Goal: Task Accomplishment & Management: Use online tool/utility

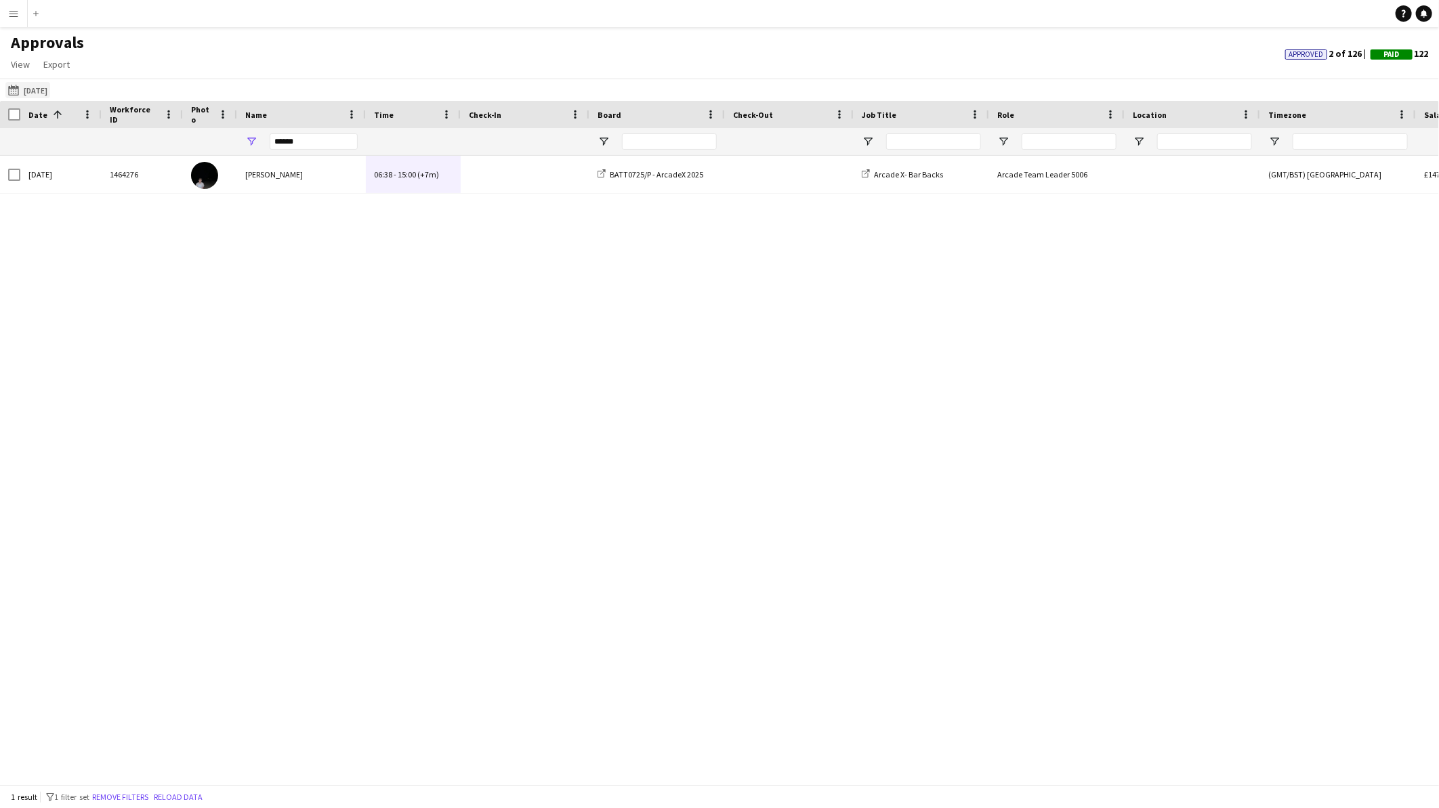
click at [37, 89] on button "28-07-2025 to 05-08-2025 02-07-2025" at bounding box center [27, 90] width 45 height 16
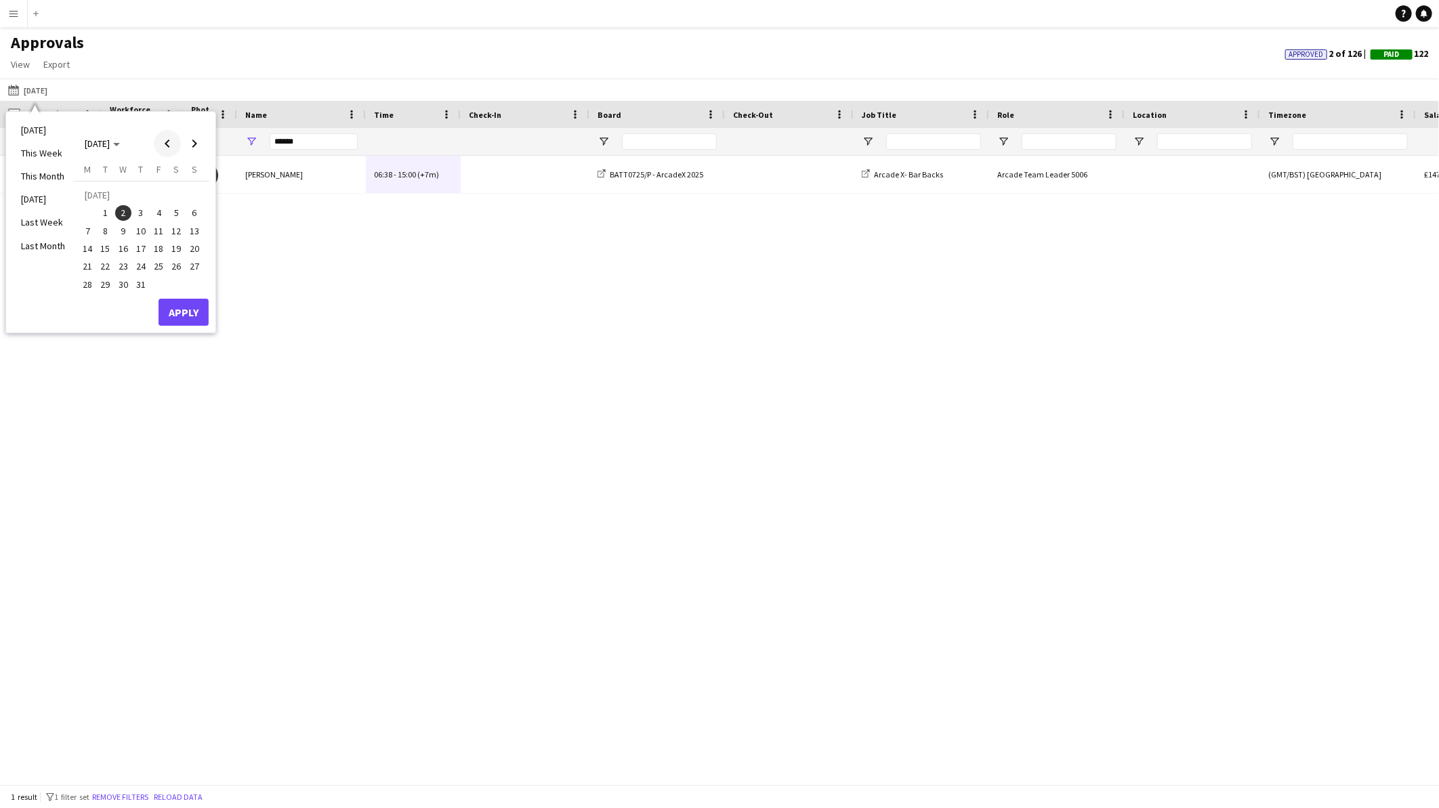
click at [170, 144] on span "Previous month" at bounding box center [167, 143] width 27 height 27
click at [156, 228] on span "13" at bounding box center [158, 234] width 16 height 16
click at [190, 146] on span "Next month" at bounding box center [194, 143] width 27 height 27
click at [159, 224] on span "11" at bounding box center [158, 231] width 16 height 16
click at [178, 303] on button "Apply" at bounding box center [183, 312] width 50 height 27
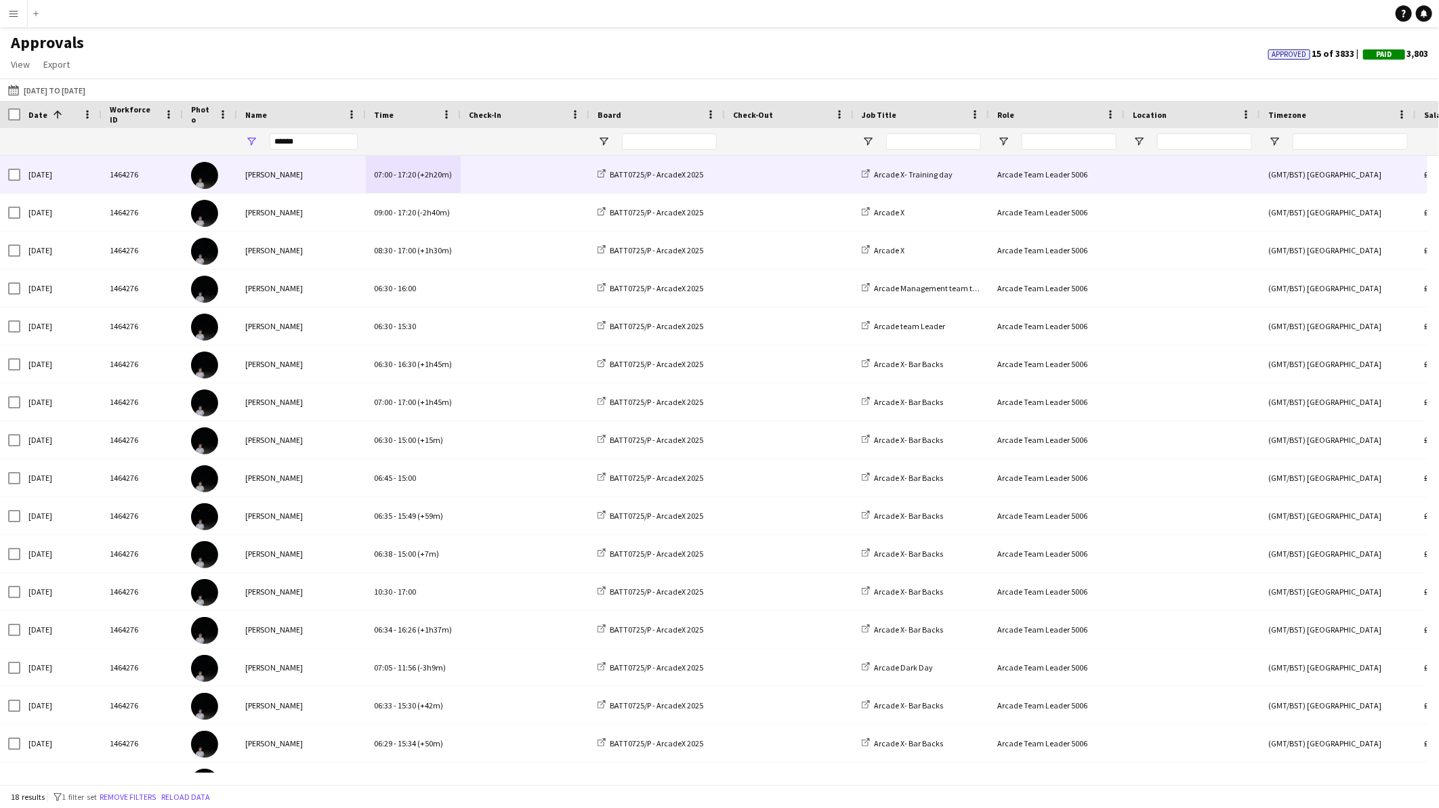
click at [276, 177] on div "[PERSON_NAME]" at bounding box center [301, 174] width 129 height 37
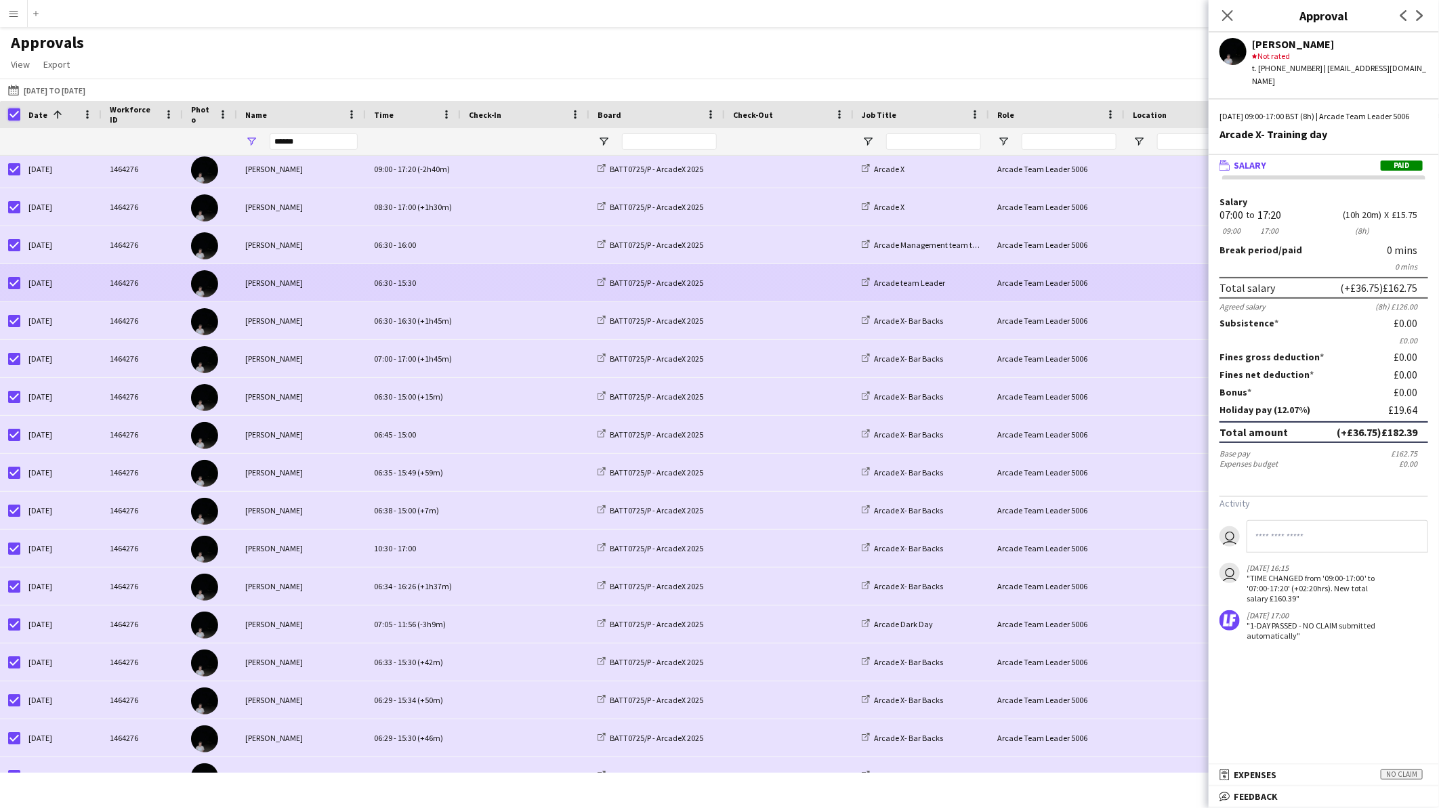
scroll to position [65, 0]
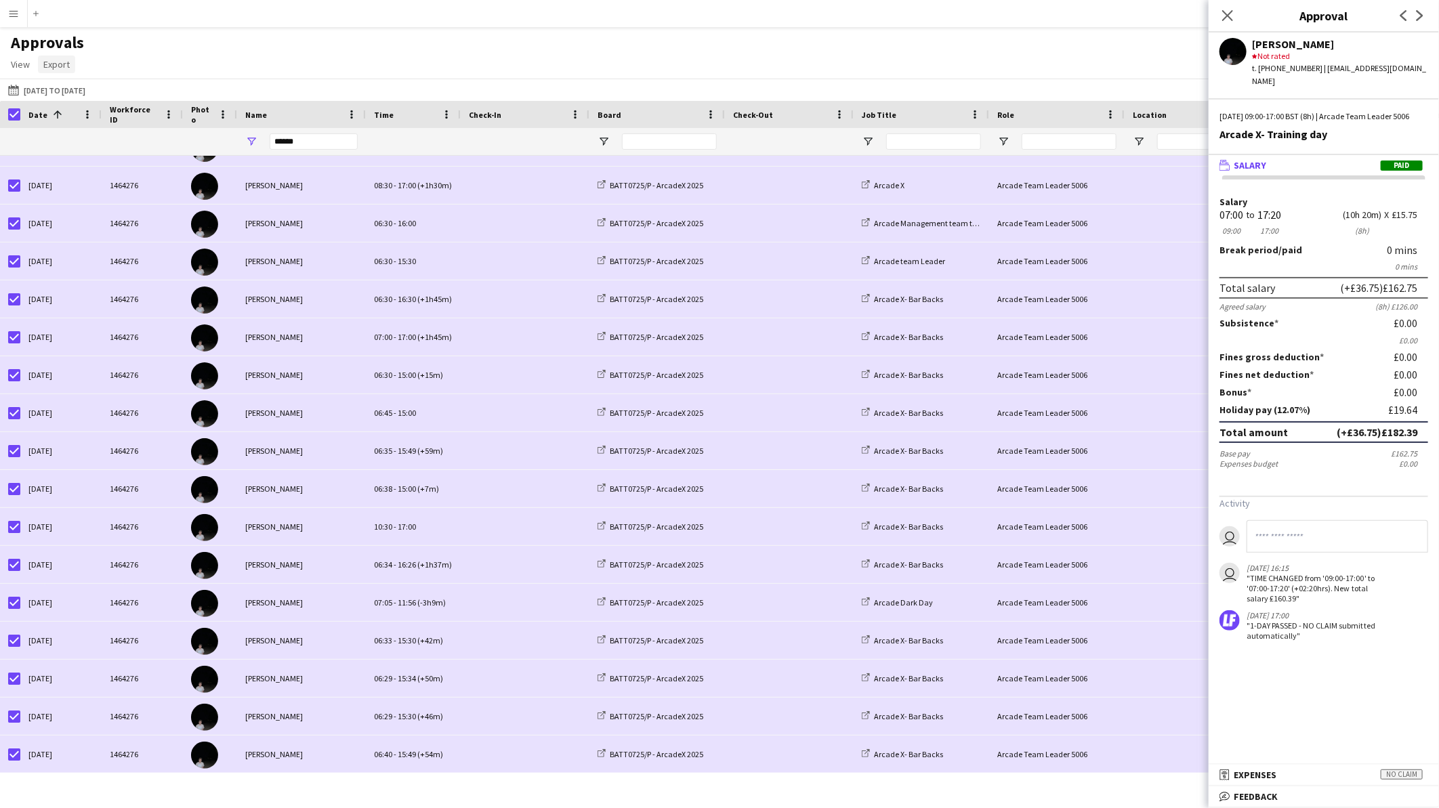
click at [58, 60] on span "Export" at bounding box center [56, 64] width 26 height 12
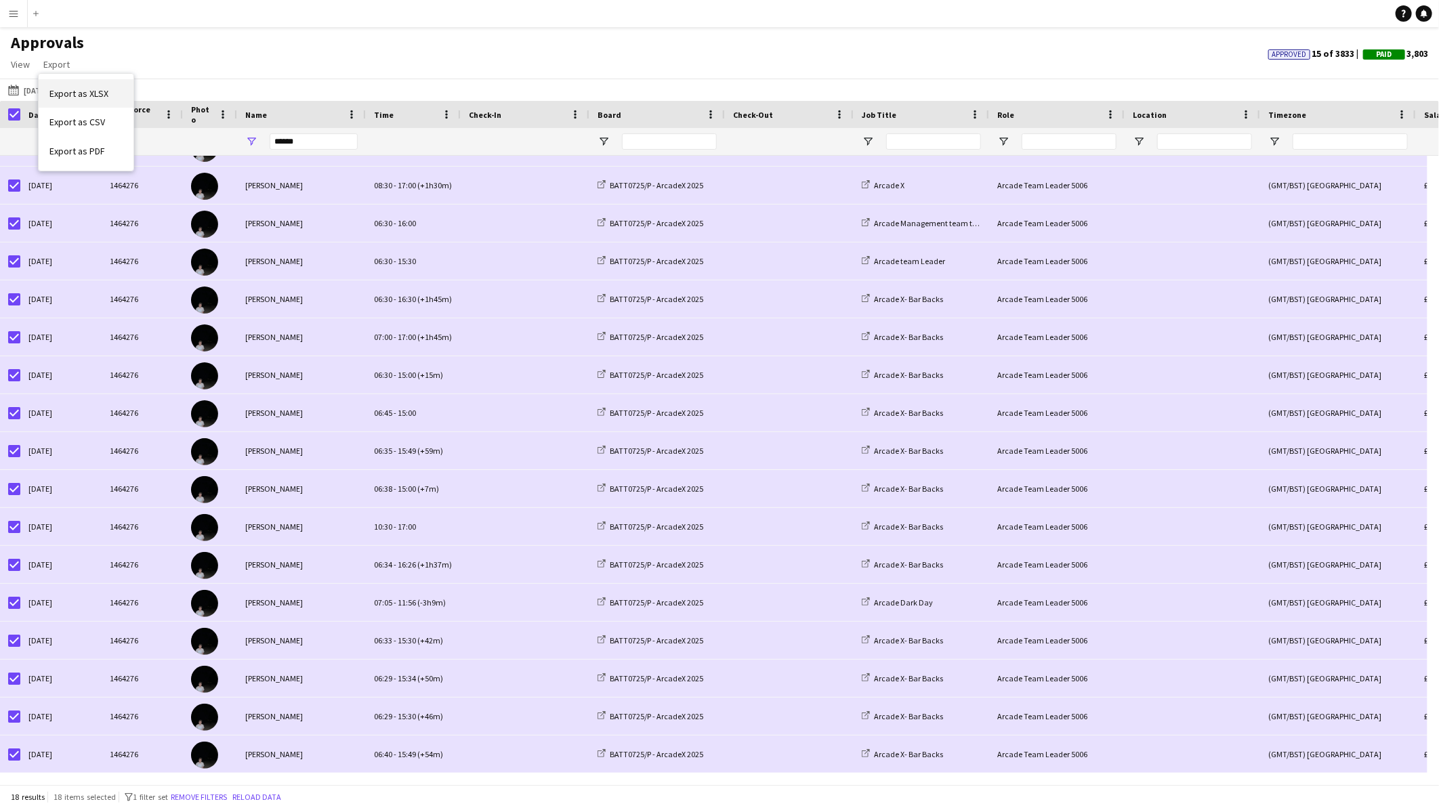
click at [93, 95] on span "Export as XLSX" at bounding box center [78, 93] width 59 height 12
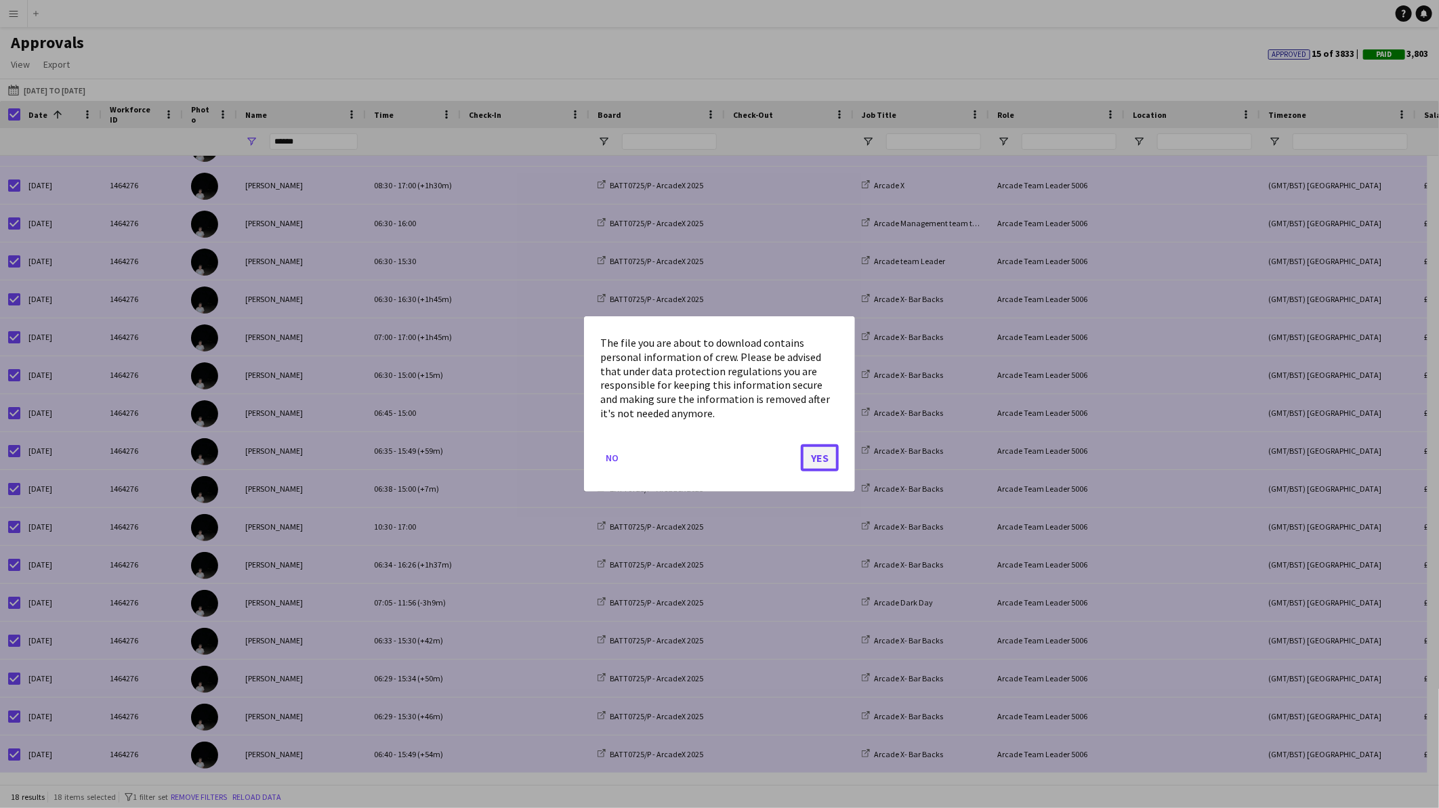
click at [801, 462] on button "Yes" at bounding box center [820, 457] width 38 height 27
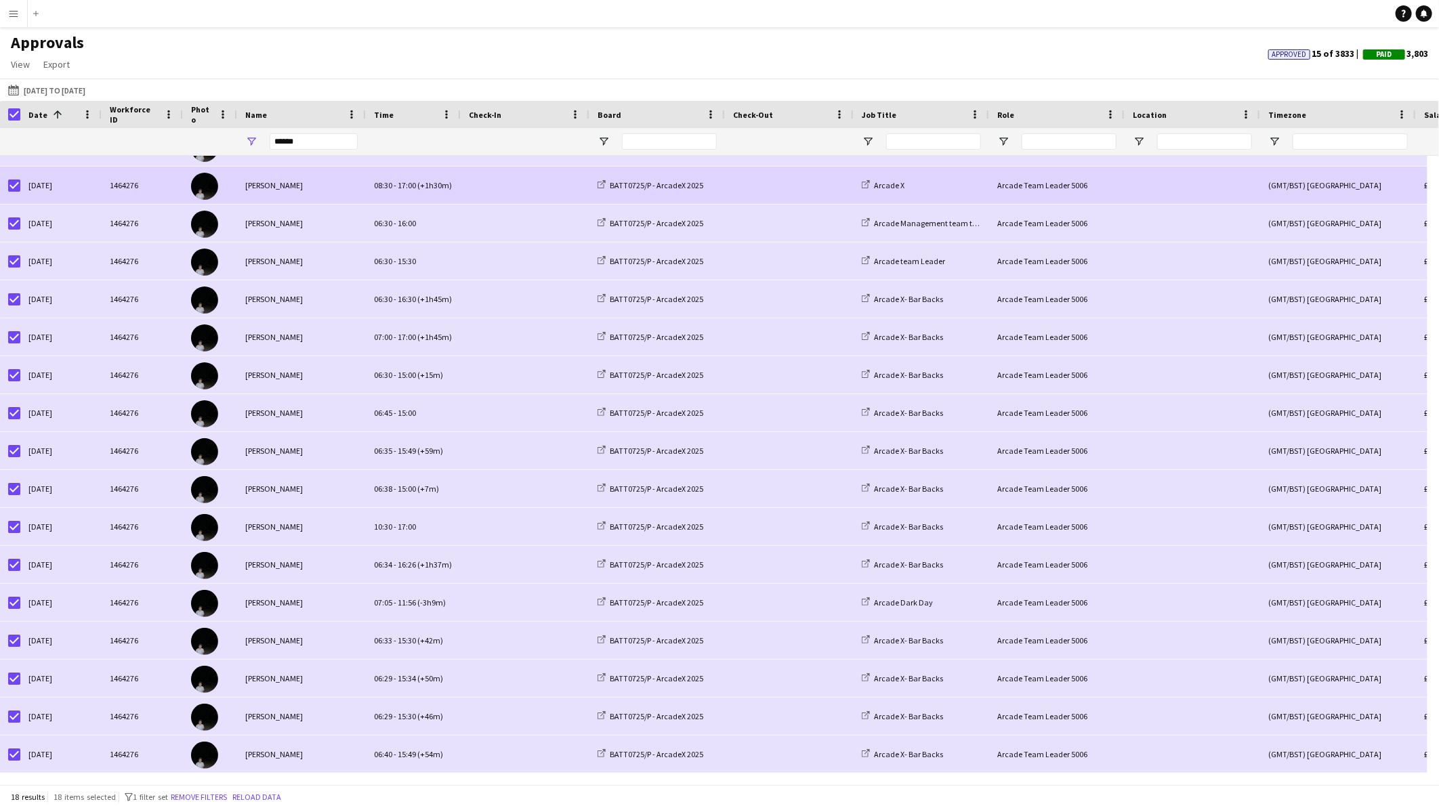
click at [461, 181] on div at bounding box center [525, 185] width 129 height 37
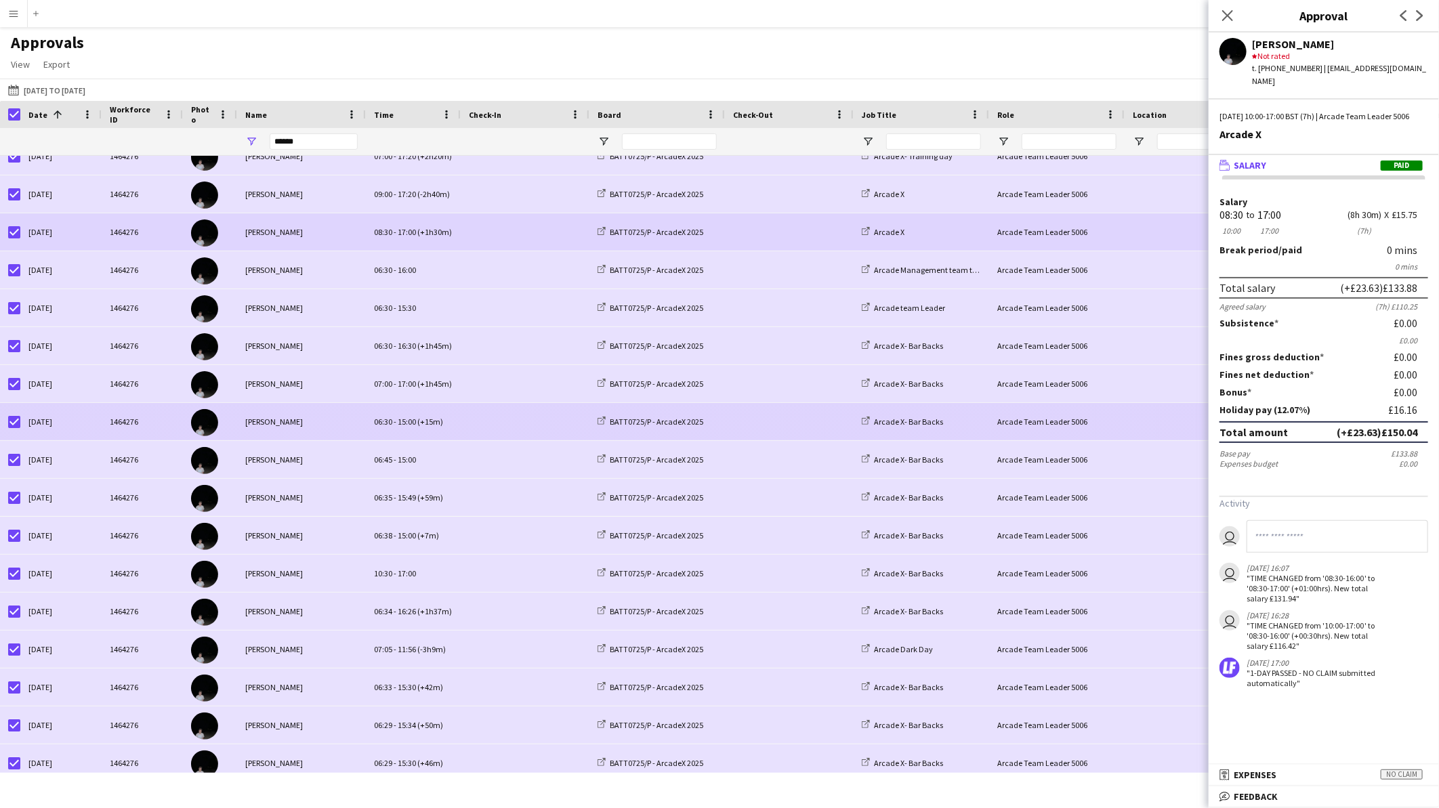
scroll to position [0, 0]
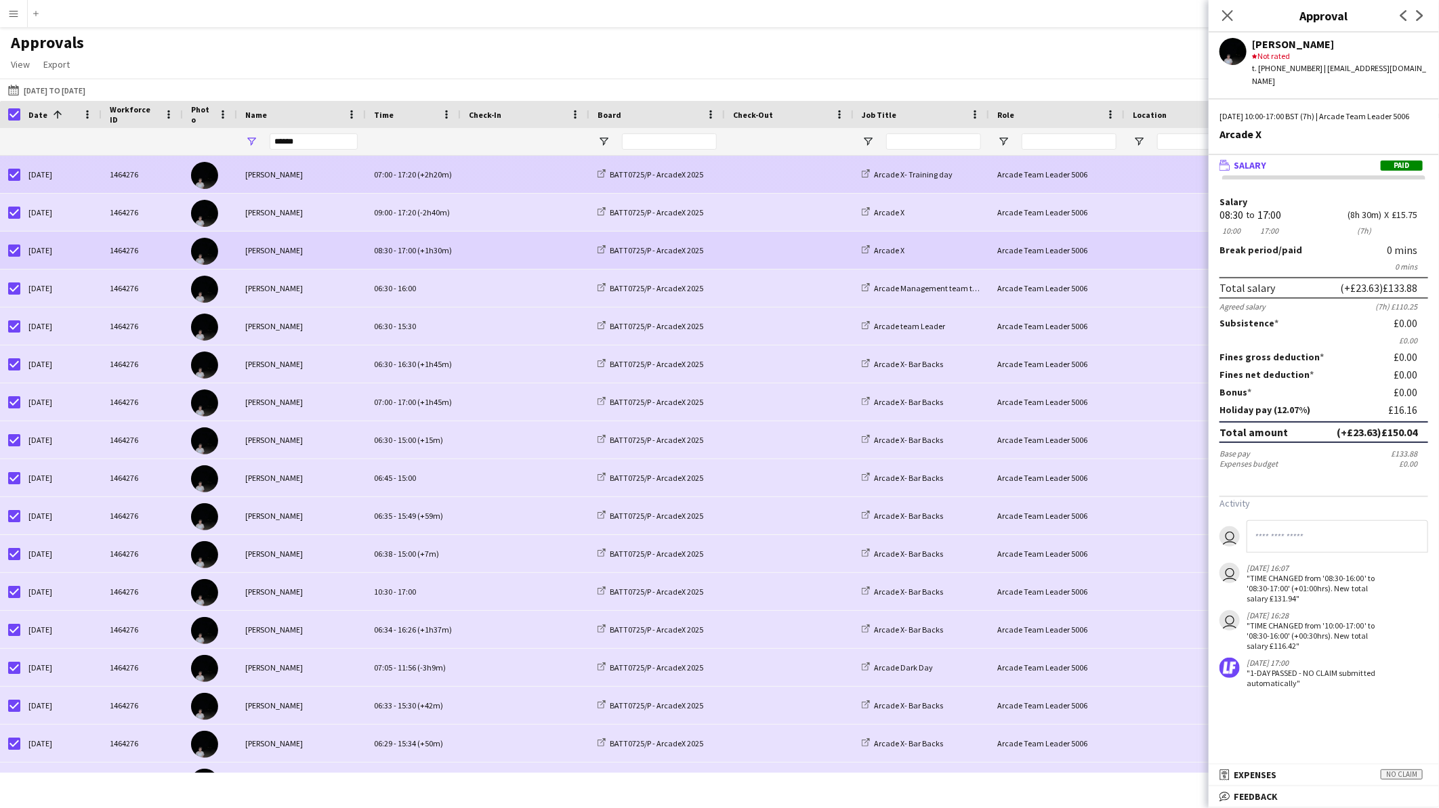
click at [486, 181] on span at bounding box center [525, 174] width 112 height 37
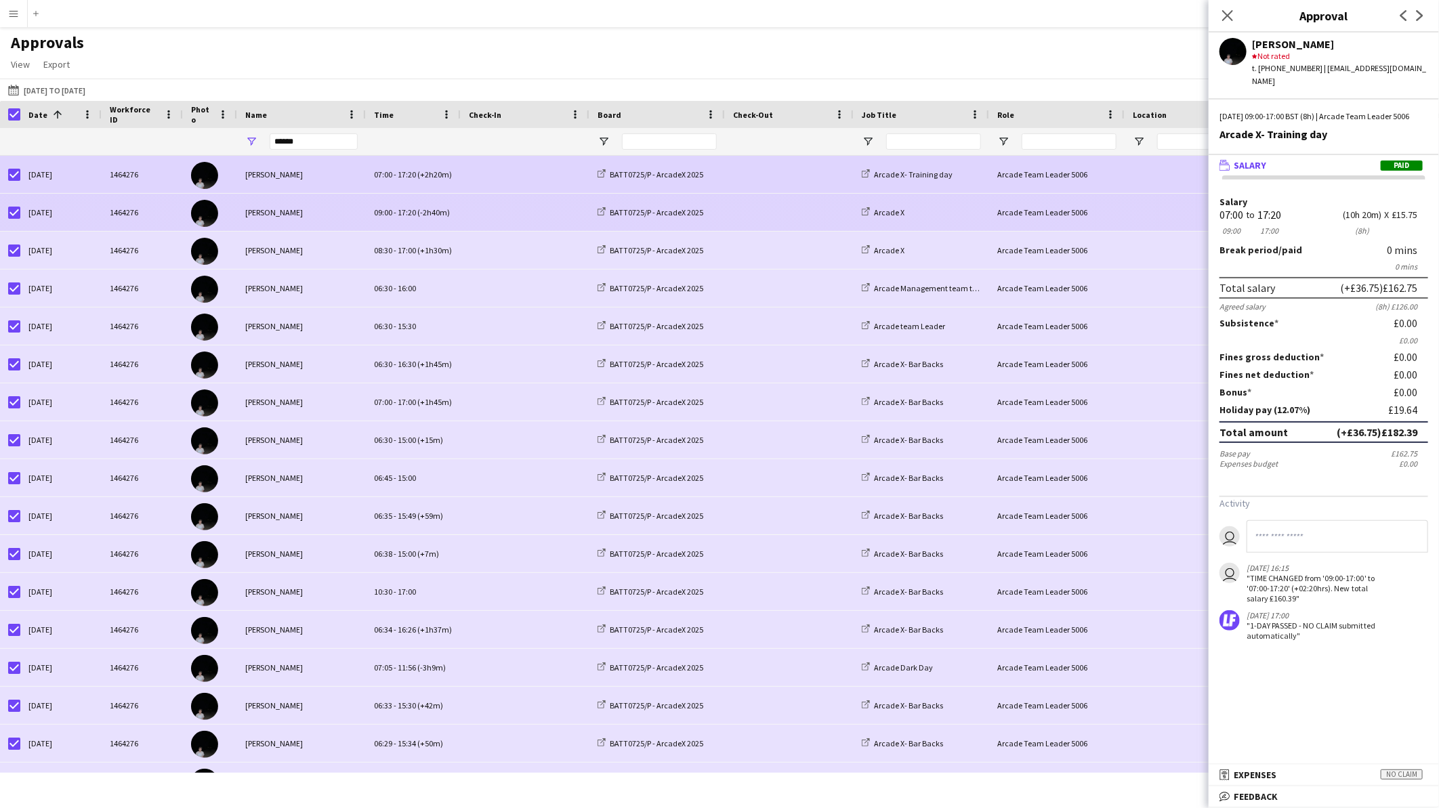
click at [753, 217] on span at bounding box center [789, 212] width 112 height 37
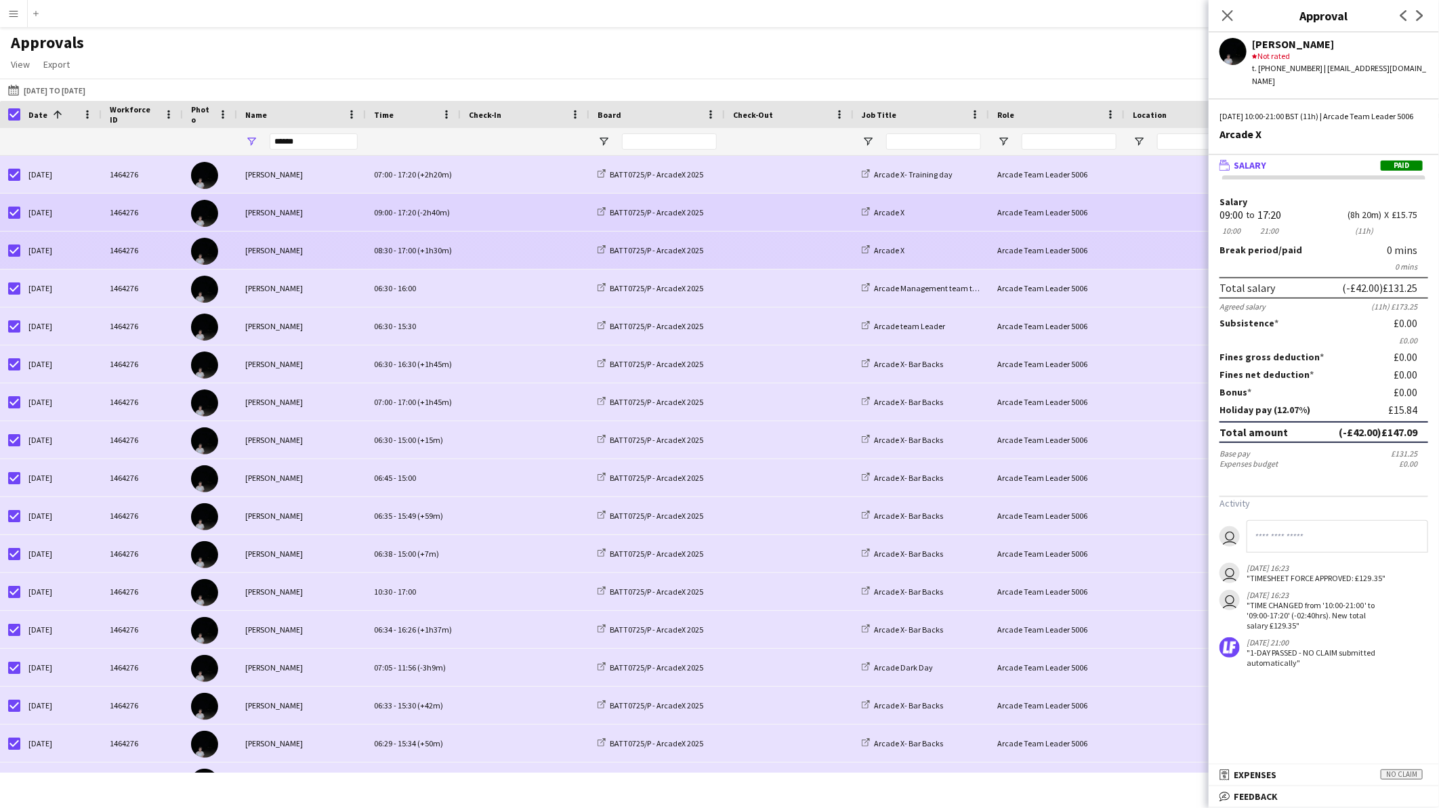
click at [740, 246] on span at bounding box center [789, 250] width 112 height 37
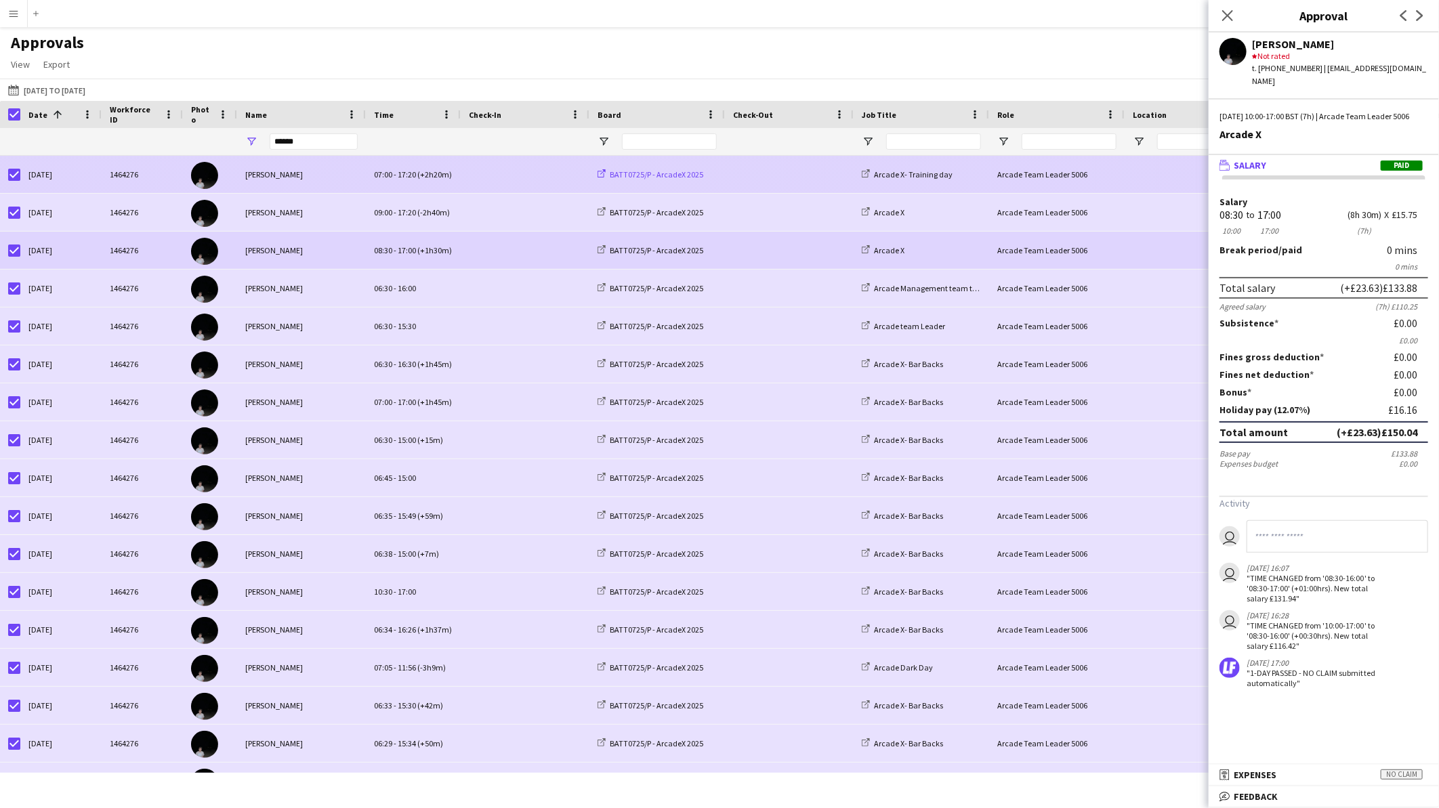
click at [660, 174] on span "BATT0725/P - ArcadeX 2025" at bounding box center [656, 174] width 93 height 10
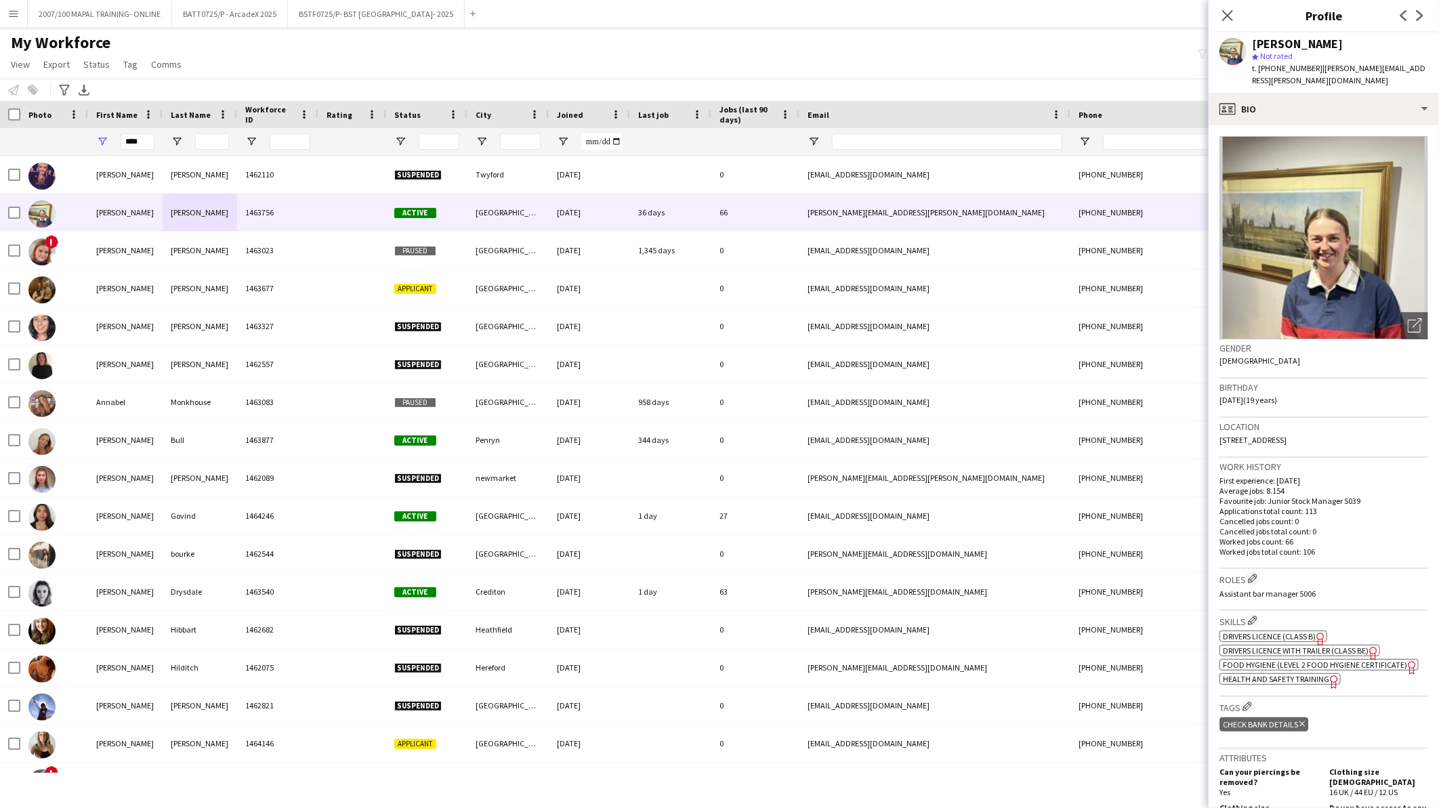
scroll to position [445, 0]
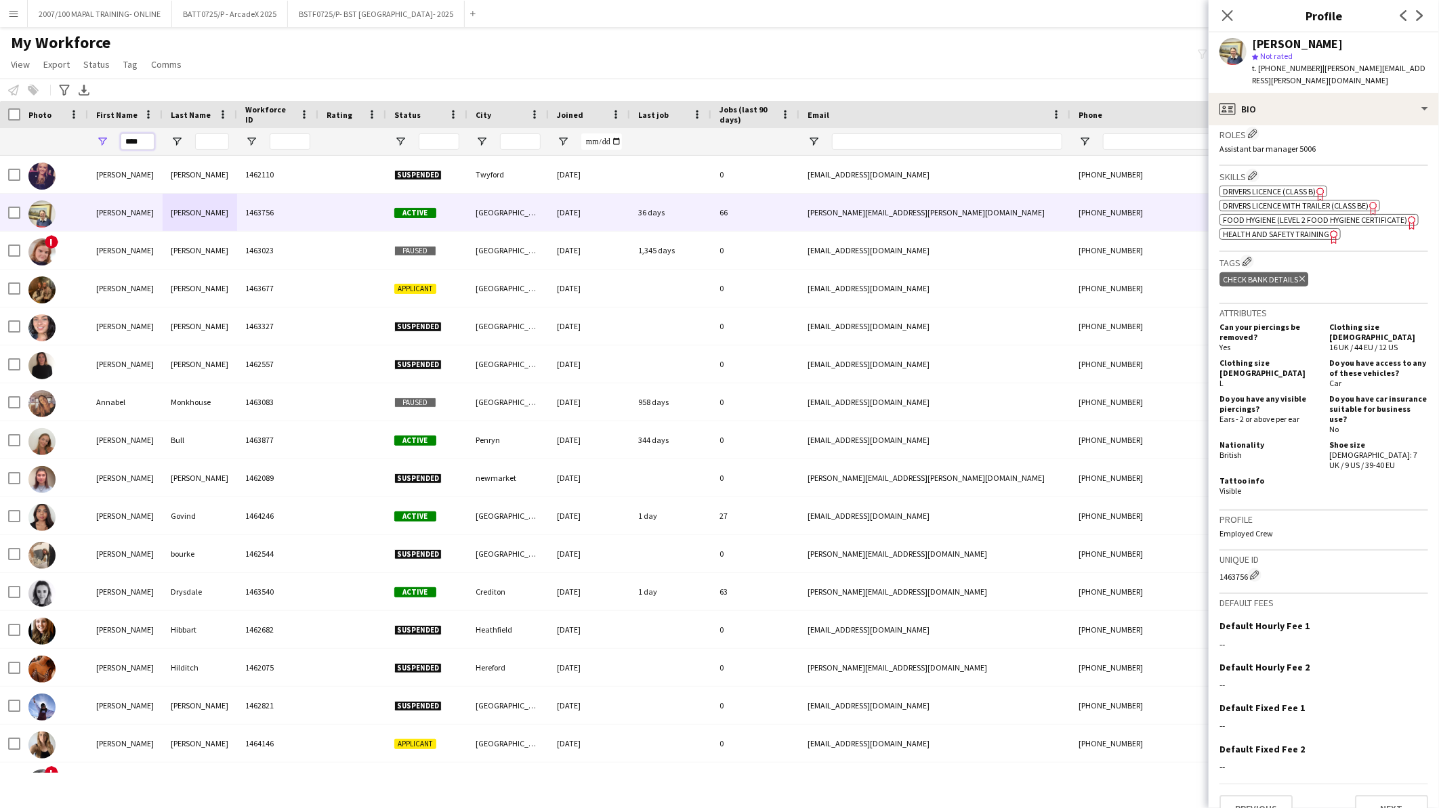
click at [130, 139] on input "****" at bounding box center [138, 141] width 34 height 16
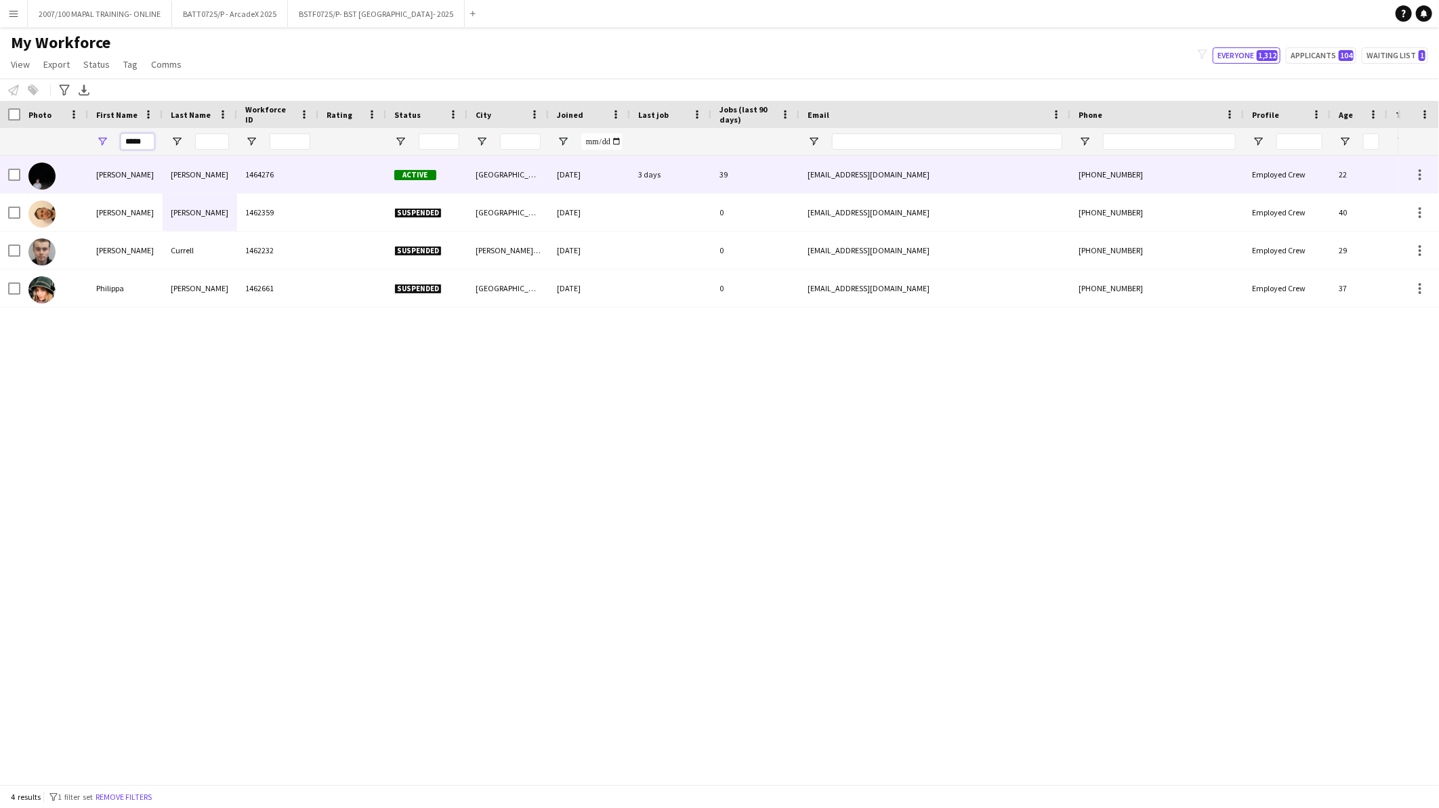
type input "*****"
click at [203, 188] on div "Cartin" at bounding box center [200, 174] width 75 height 37
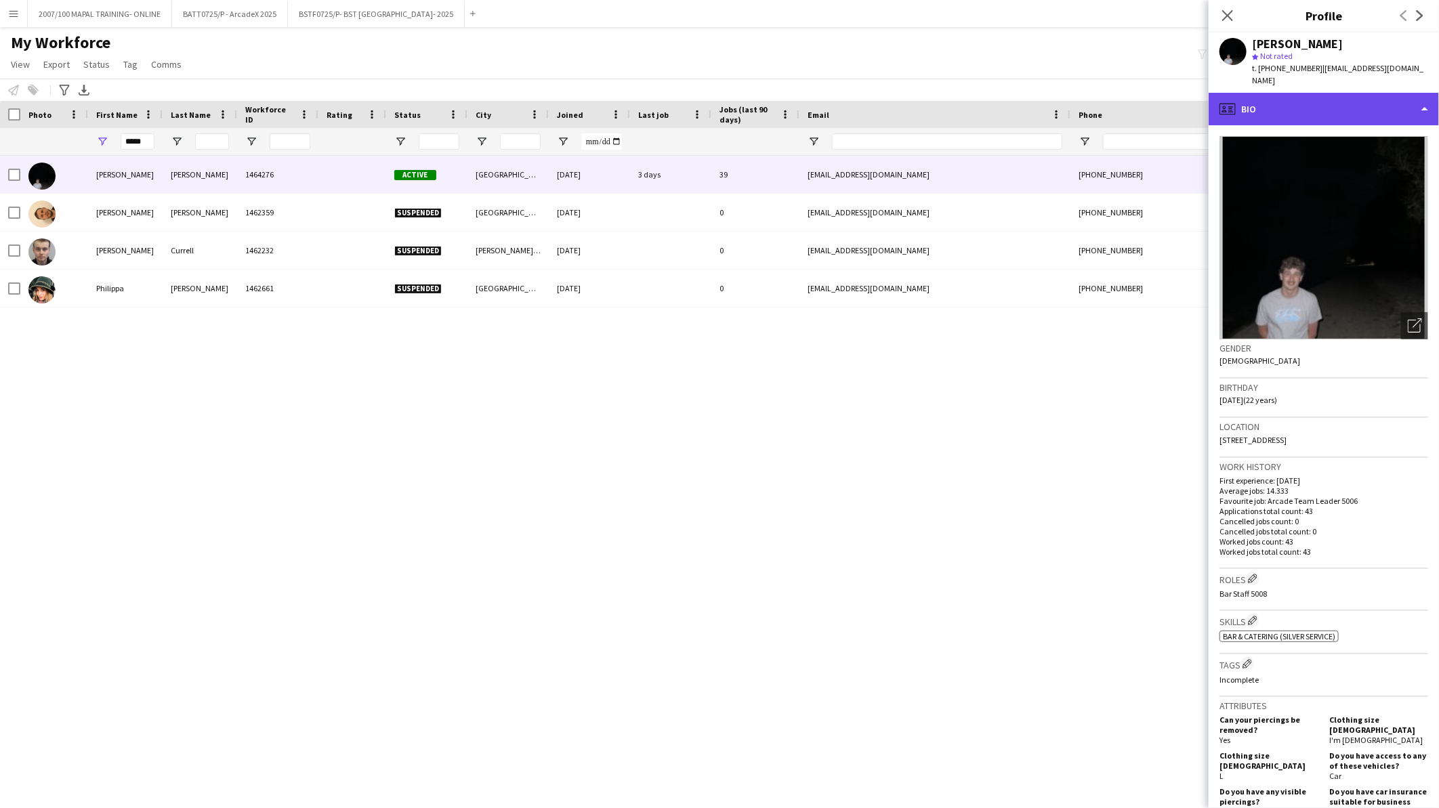
click at [1302, 98] on div "profile Bio" at bounding box center [1323, 109] width 230 height 33
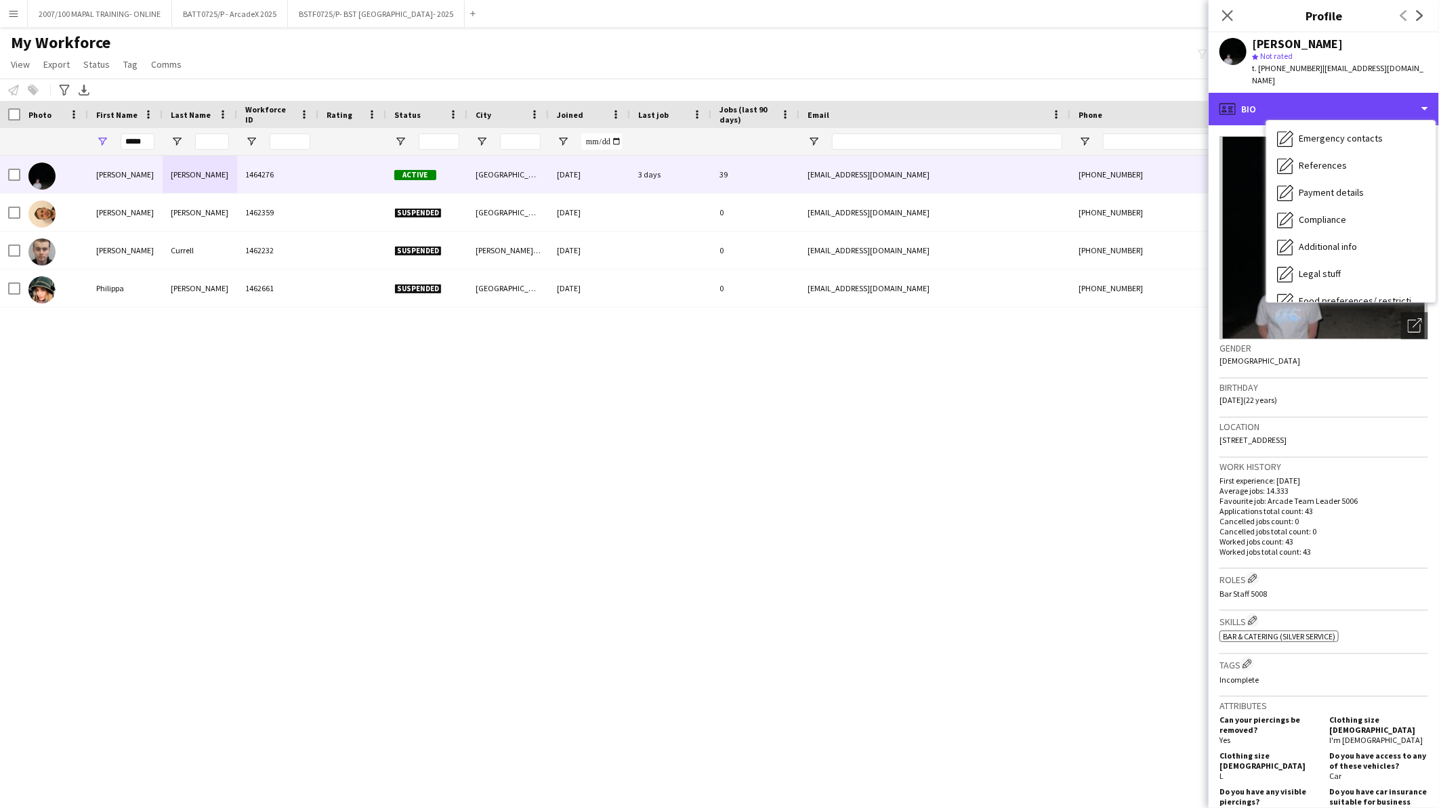
scroll to position [180, 0]
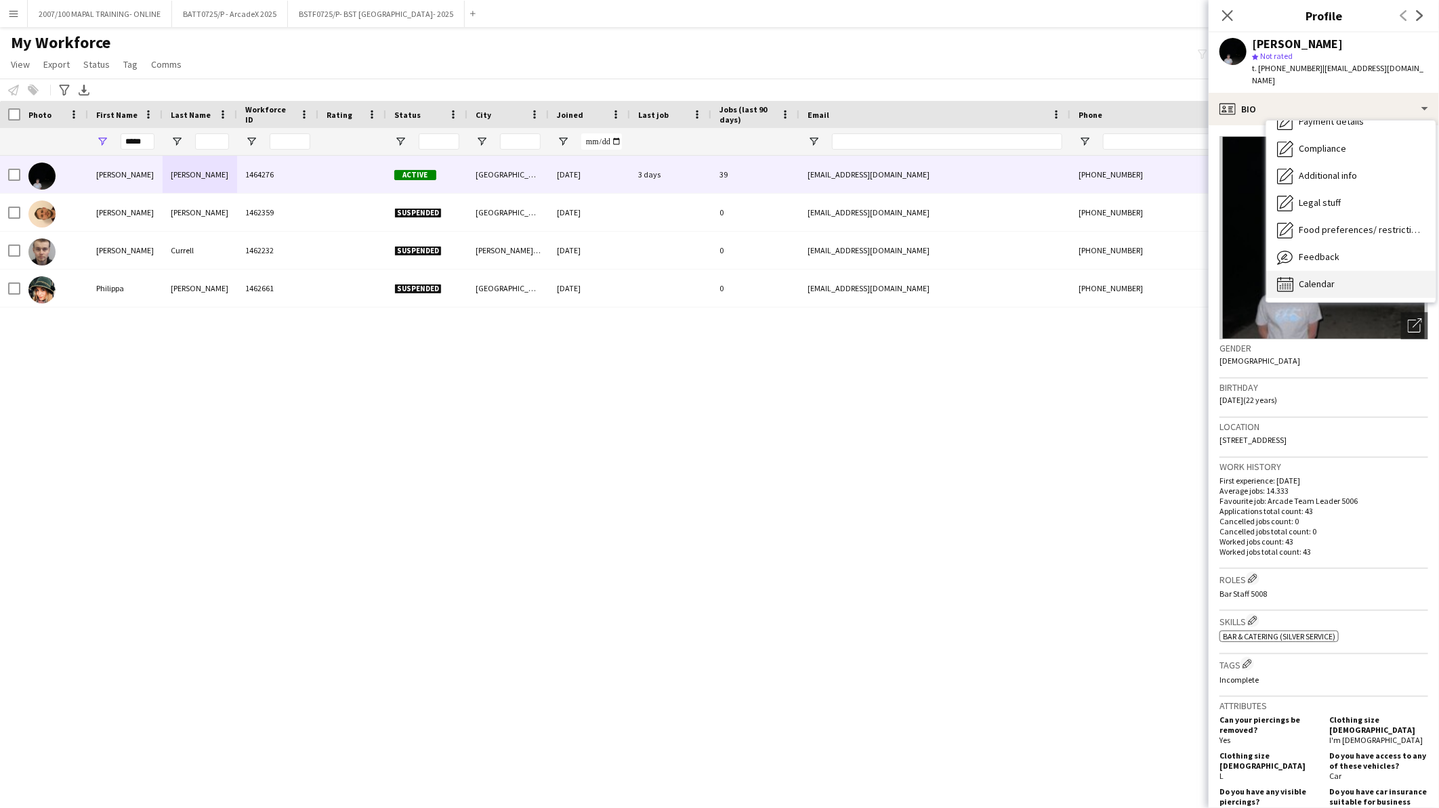
click at [1290, 285] on icon at bounding box center [1289, 285] width 1 height 1
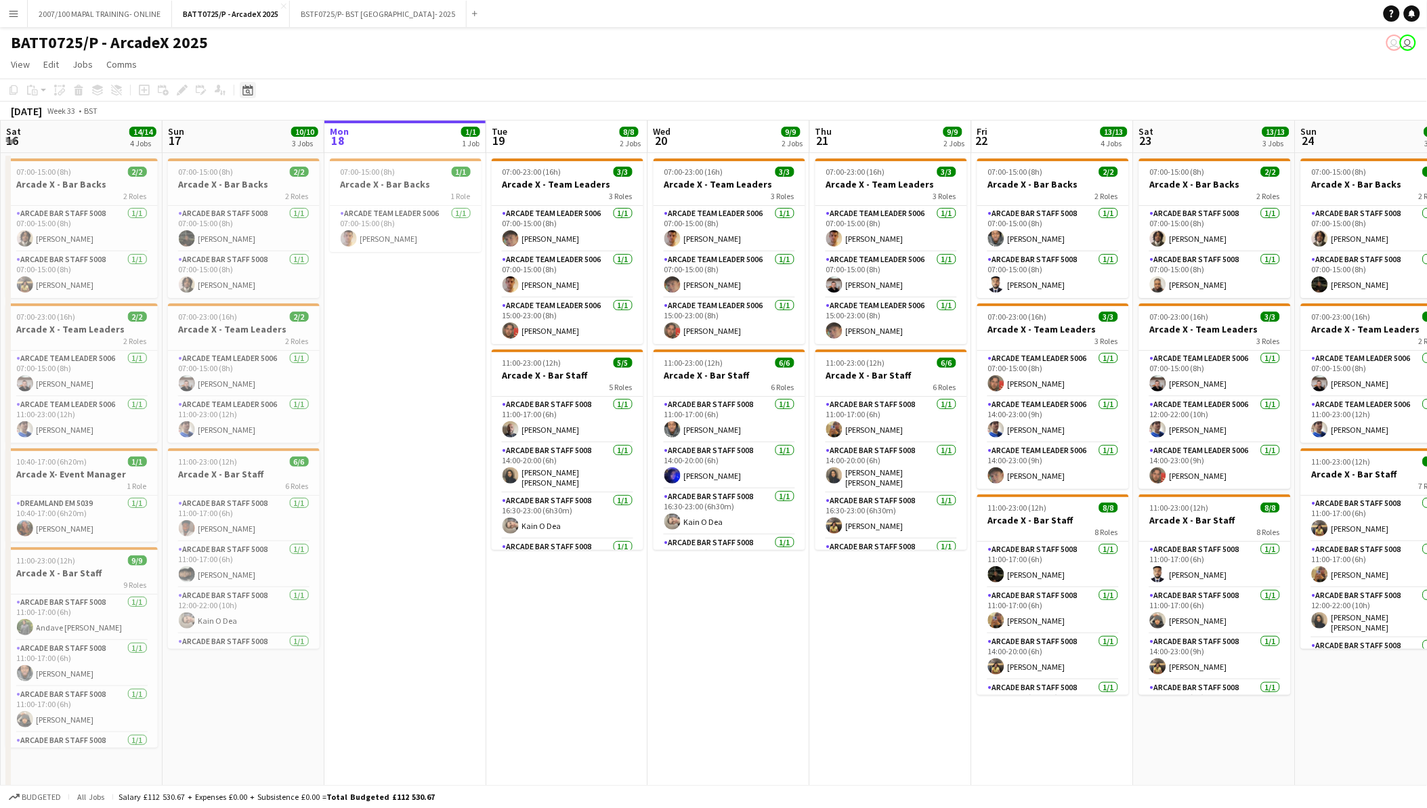
click at [242, 86] on icon at bounding box center [247, 90] width 10 height 11
click at [332, 138] on span "Previous month" at bounding box center [329, 136] width 27 height 27
click at [315, 219] on button "13" at bounding box center [321, 228] width 18 height 18
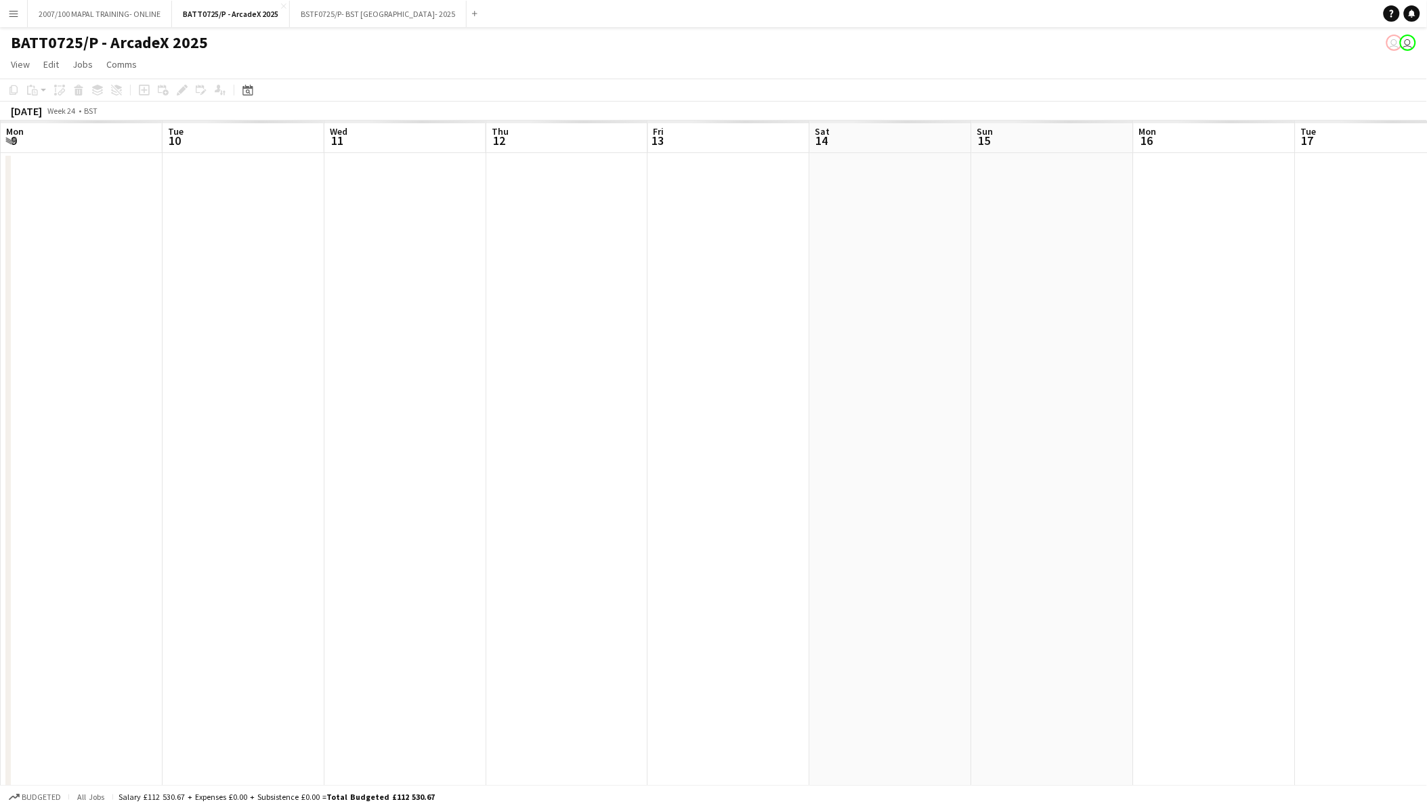
scroll to position [0, 465]
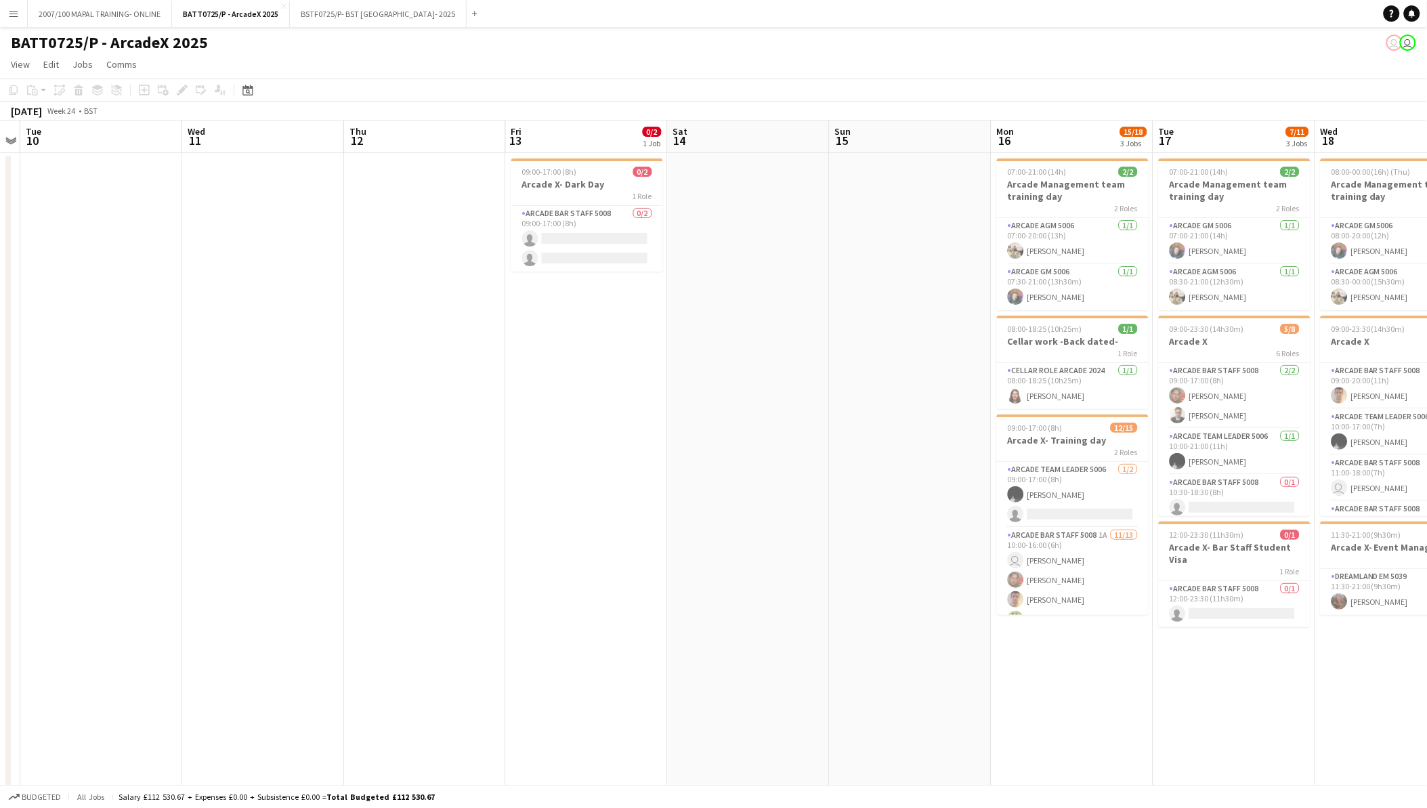
click at [589, 380] on app-date-cell "09:00-17:00 (8h) 0/2 Arcade X- Dark Day 1 Role Arcade Bar Staff 5008 0/2 09:00-…" at bounding box center [587, 517] width 162 height 728
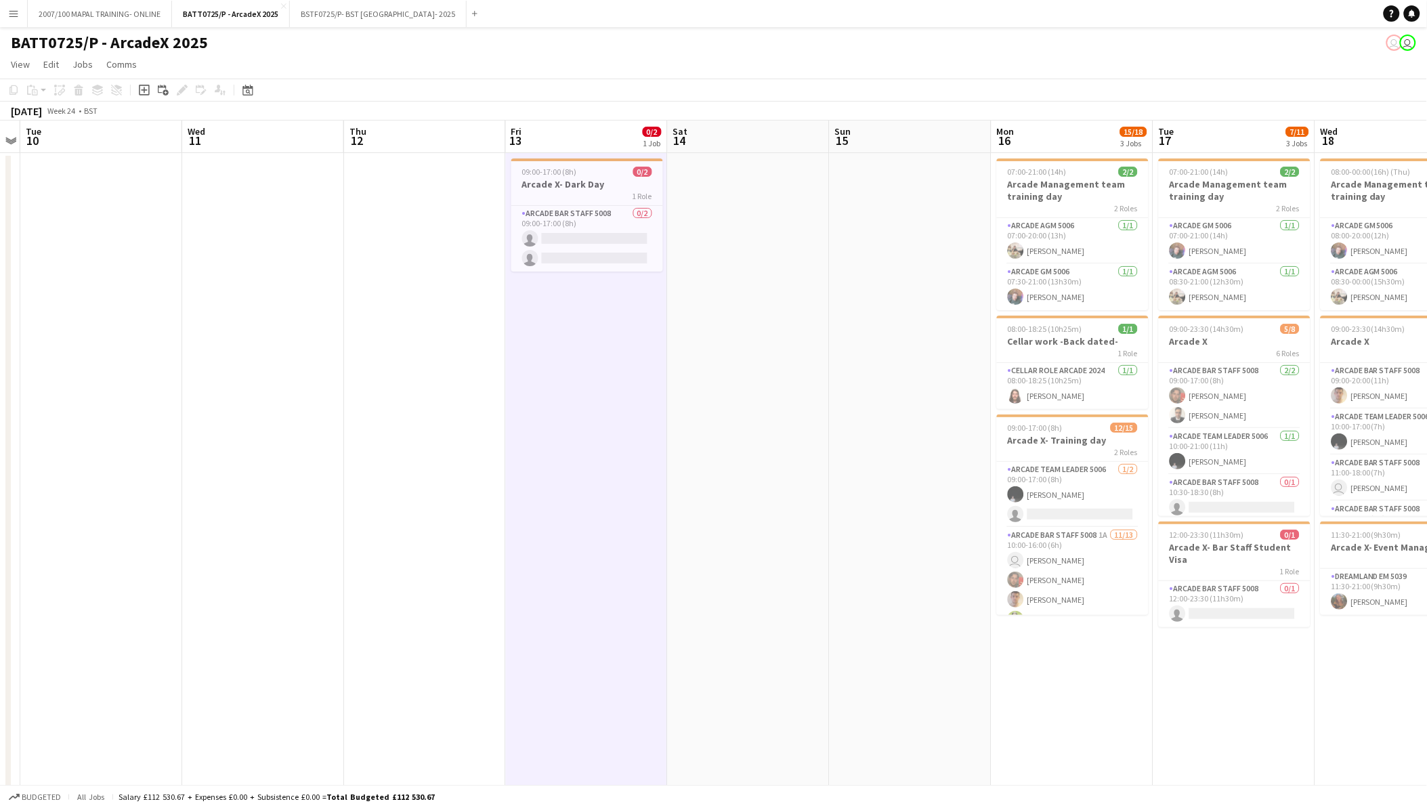
click at [759, 375] on app-date-cell at bounding box center [749, 517] width 162 height 728
